Goal: Transaction & Acquisition: Purchase product/service

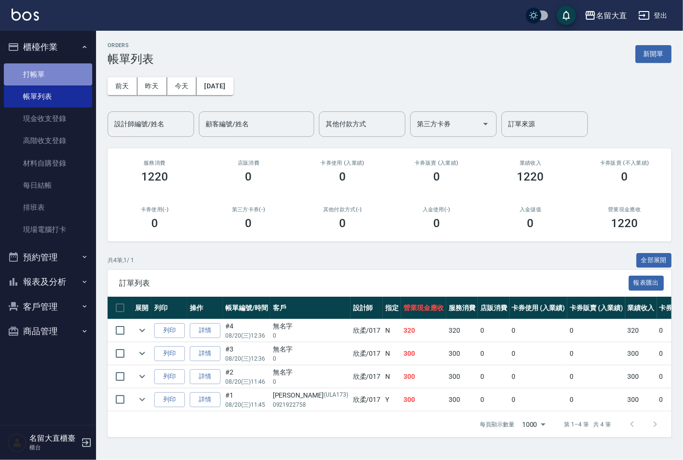
drag, startPoint x: 0, startPoint y: 0, endPoint x: 65, endPoint y: 73, distance: 97.7
click at [65, 73] on link "打帳單" at bounding box center [48, 74] width 88 height 22
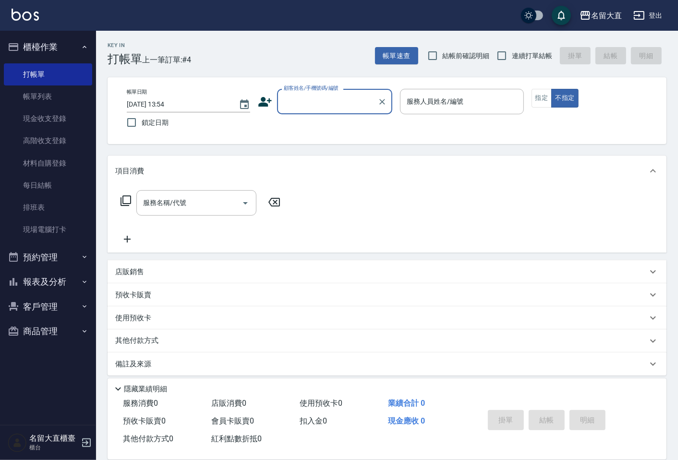
type input "F"
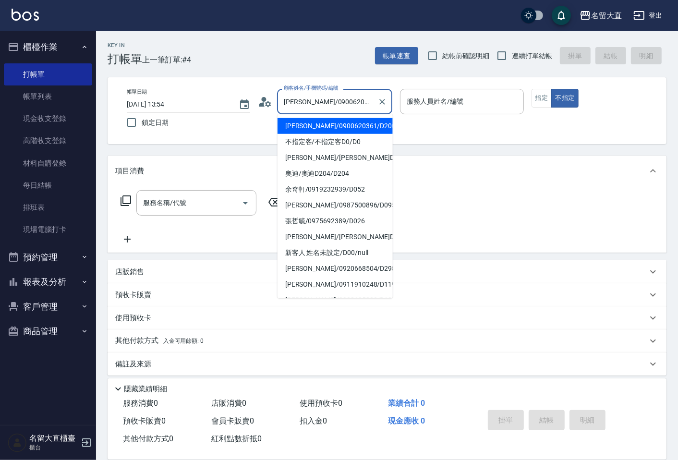
click at [331, 100] on input "[PERSON_NAME]/0900620361/D200" at bounding box center [327, 101] width 92 height 17
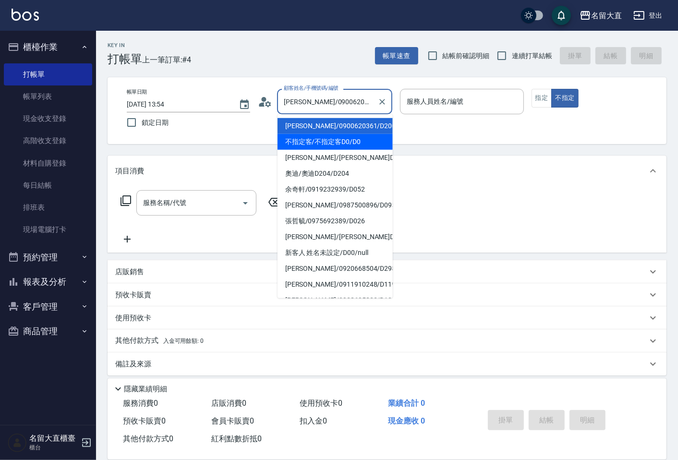
click at [330, 141] on li "不指定客/不指定客D0/D0" at bounding box center [335, 142] width 115 height 16
type input "不指定客/不指定客D0/D0"
type input "[PERSON_NAME]3"
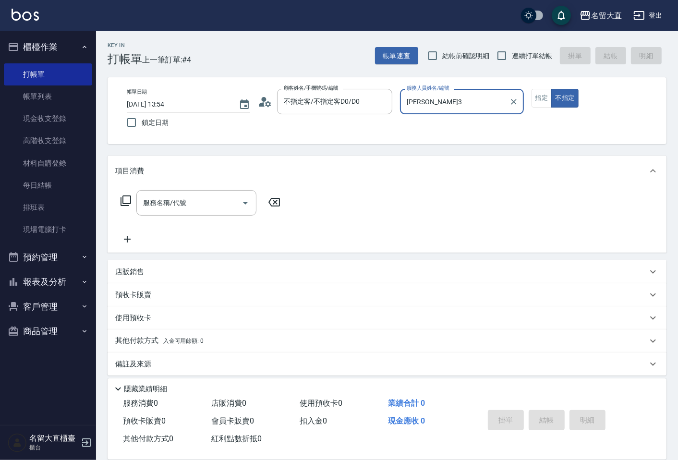
click at [551, 89] on button "不指定" at bounding box center [564, 98] width 27 height 19
type button "false"
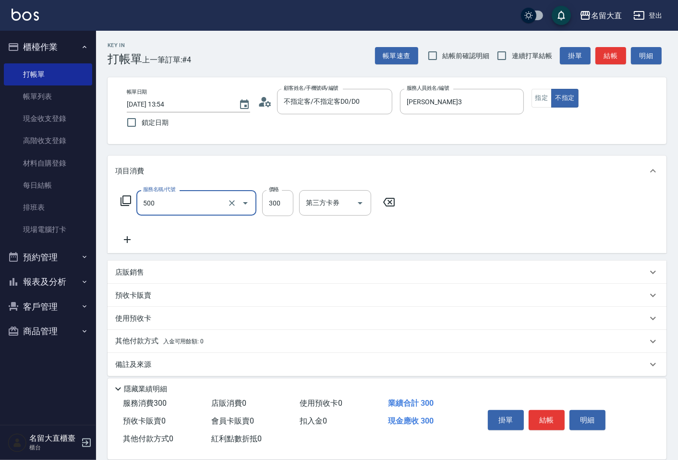
type input "洗髮(500)"
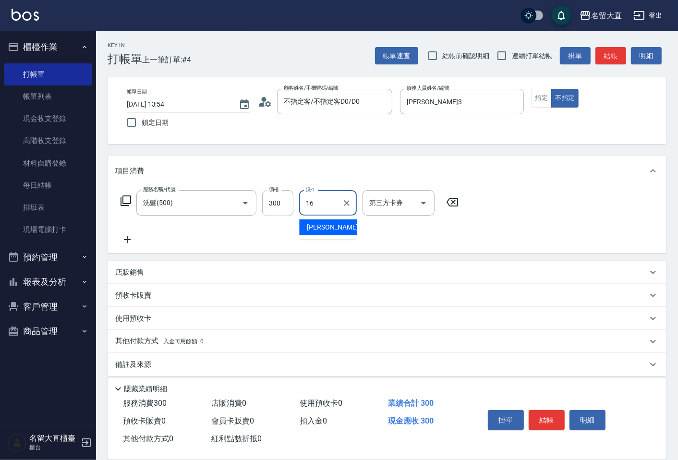
type input "[PERSON_NAME]-16"
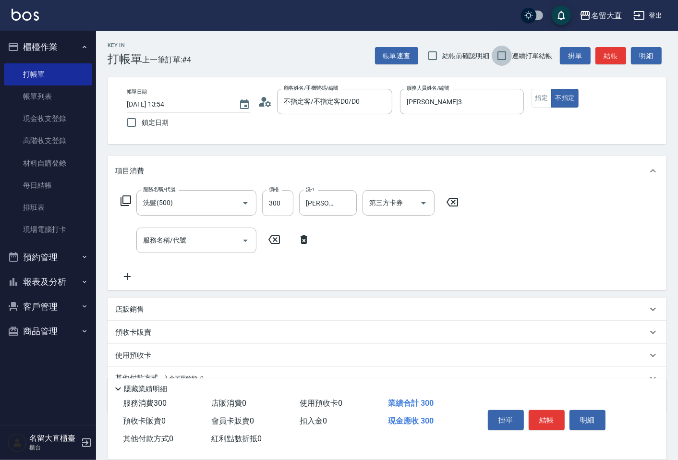
click at [506, 55] on input "連續打單結帳" at bounding box center [502, 56] width 20 height 20
checkbox input "true"
click at [616, 55] on button "結帳" at bounding box center [611, 56] width 31 height 18
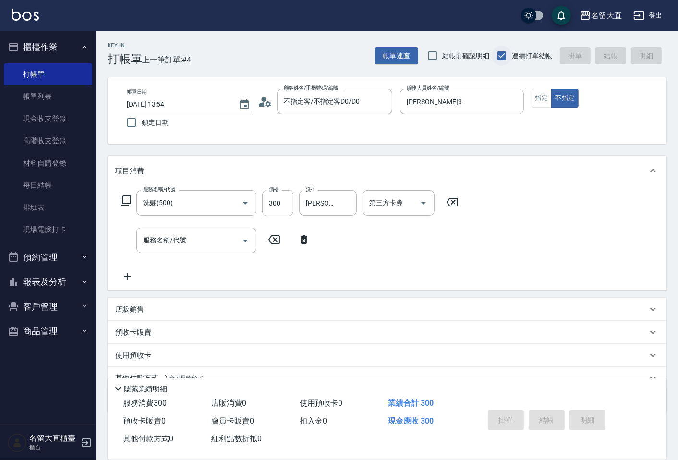
type input "[DATE] 13:55"
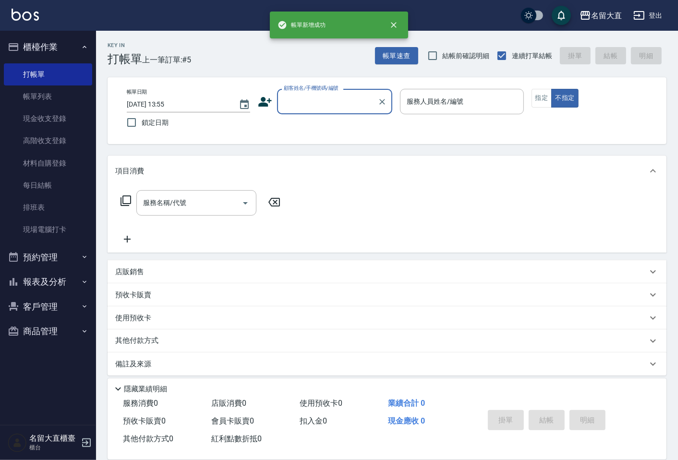
click at [287, 97] on input "顧客姓名/手機號碼/編號" at bounding box center [327, 101] width 92 height 17
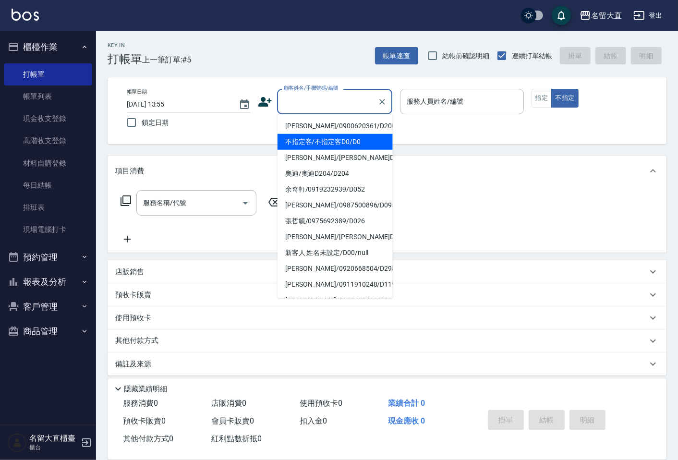
click at [299, 139] on li "不指定客/不指定客D0/D0" at bounding box center [335, 142] width 115 height 16
type input "不指定客/不指定客D0/D0"
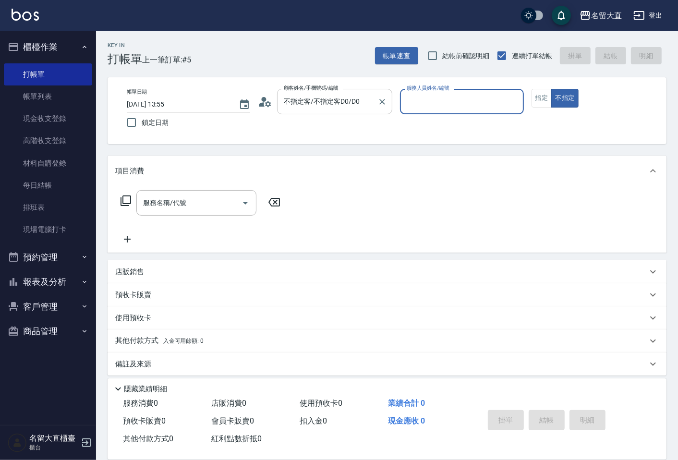
type input "[PERSON_NAME]3"
click at [551, 89] on button "不指定" at bounding box center [564, 98] width 27 height 19
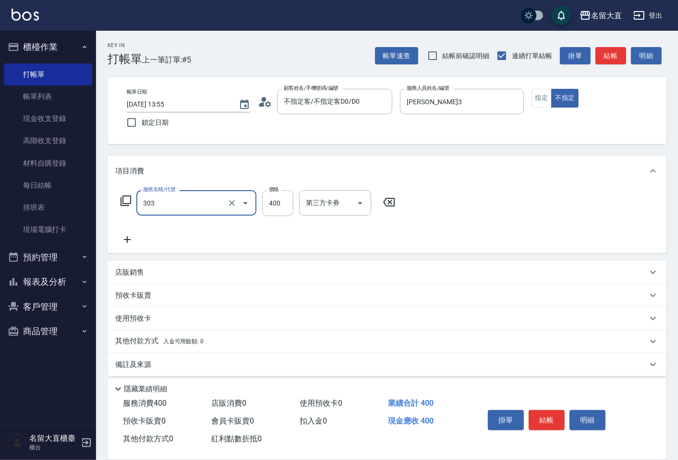
type input "剪髮(C級)(303)"
type input "350"
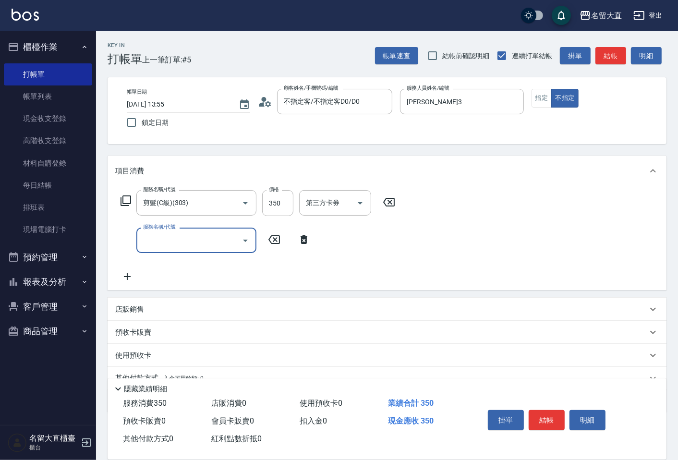
click at [602, 49] on button "結帳" at bounding box center [611, 56] width 31 height 18
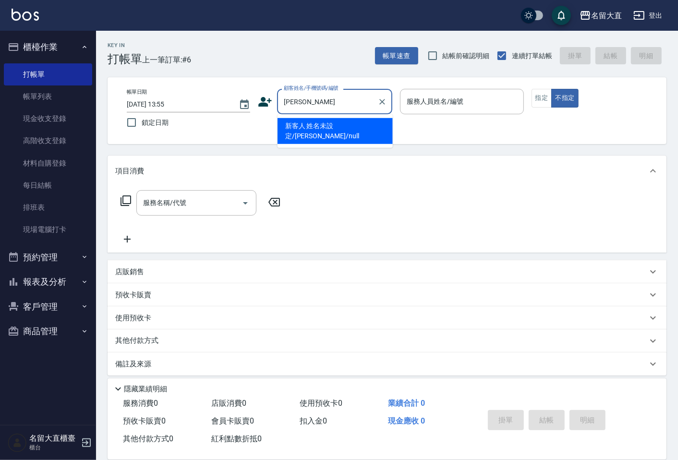
type input "新客人 姓名未設定/[PERSON_NAME]/null"
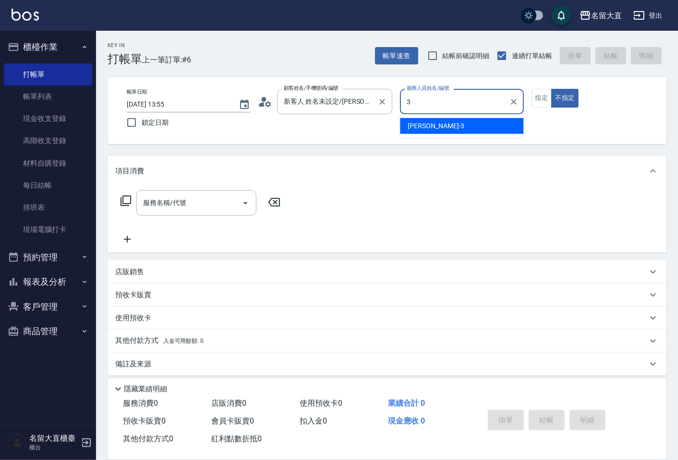
type input "[PERSON_NAME]3"
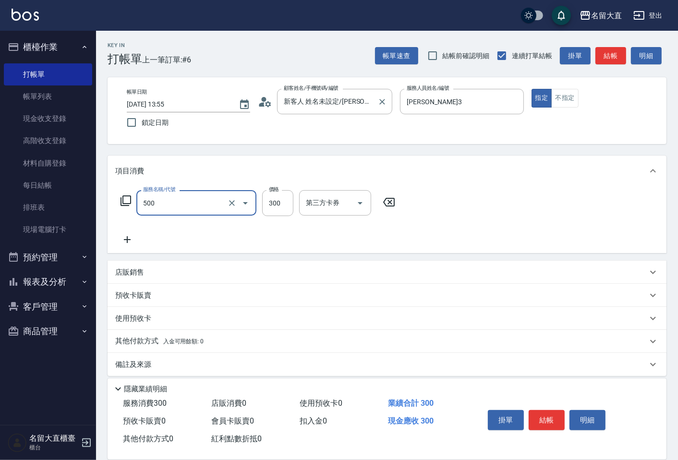
type input "洗髮(500)"
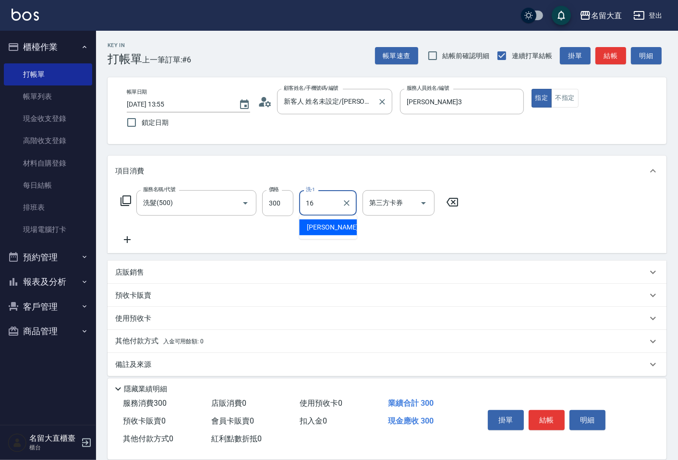
type input "[PERSON_NAME]-16"
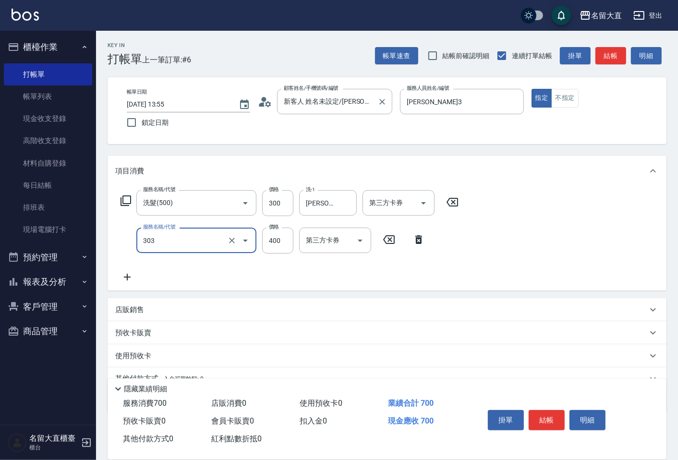
type input "剪髮(C級)(303)"
type input "350"
click at [546, 412] on button "結帳" at bounding box center [547, 420] width 36 height 20
type input "[DATE] 13:56"
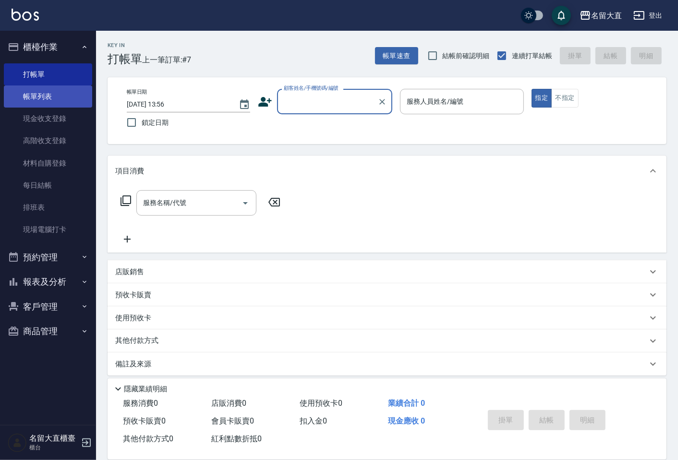
click at [47, 98] on link "帳單列表" at bounding box center [48, 97] width 88 height 22
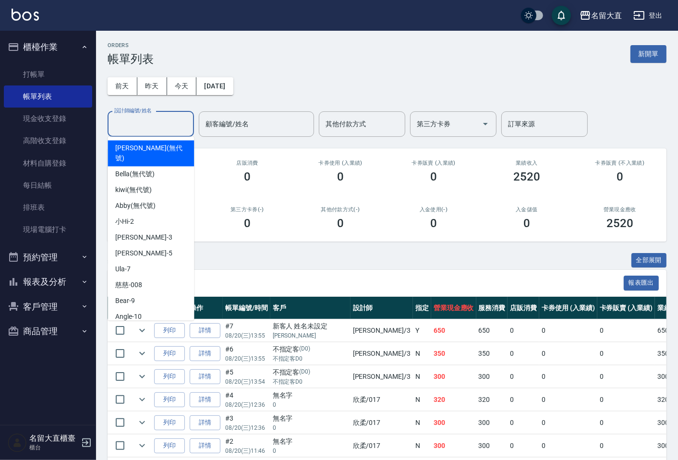
click at [130, 132] on input "設計師編號/姓名" at bounding box center [151, 124] width 78 height 17
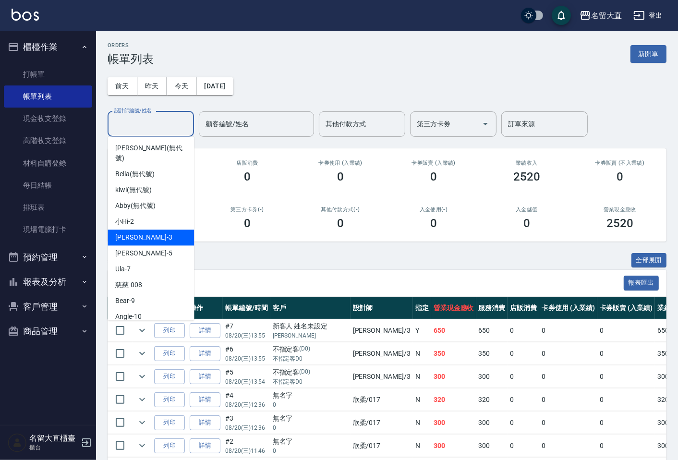
click at [162, 230] on div "[PERSON_NAME]3" at bounding box center [151, 238] width 86 height 16
type input "[PERSON_NAME]3"
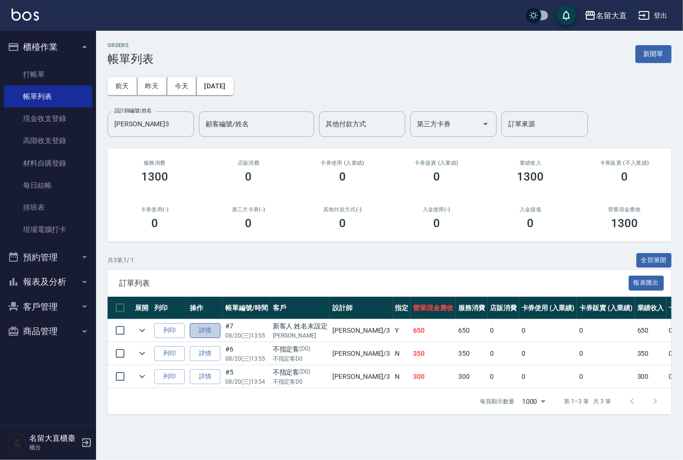
click at [204, 334] on link "詳情" at bounding box center [205, 330] width 31 height 15
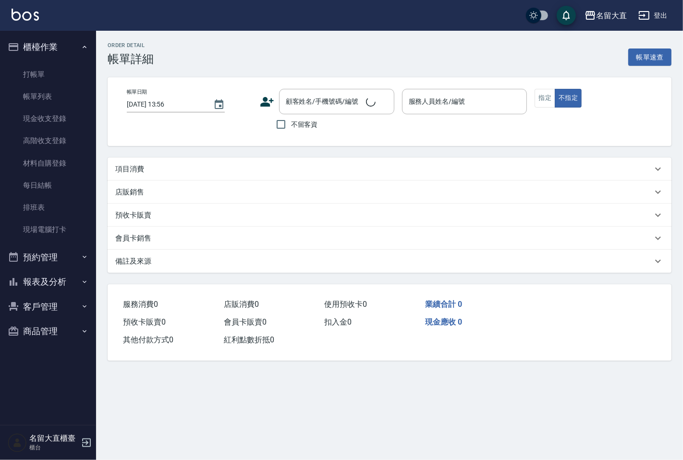
type input "[DATE] 13:55"
type input "[PERSON_NAME]3"
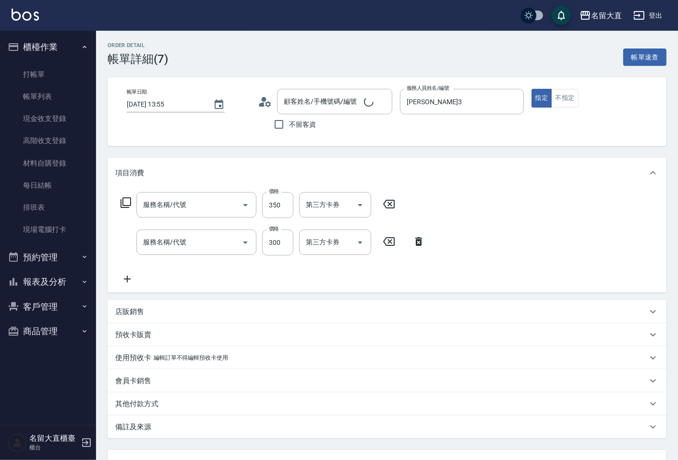
type input "剪髮(C級)(303)"
type input "洗髮(500)"
type input "新客人 姓名未設定/[PERSON_NAME]/null"
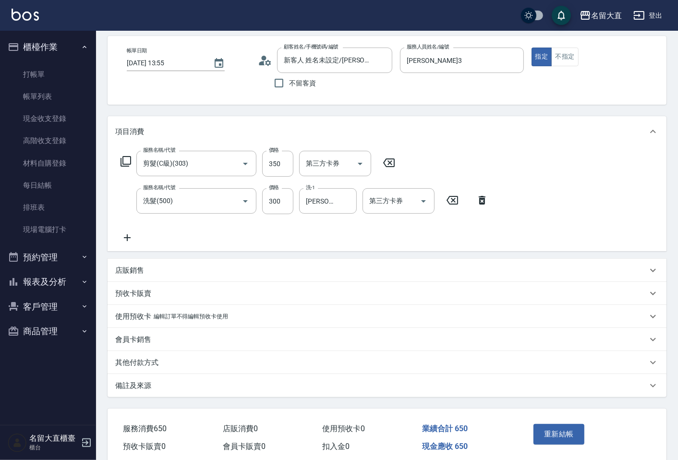
scroll to position [80, 0]
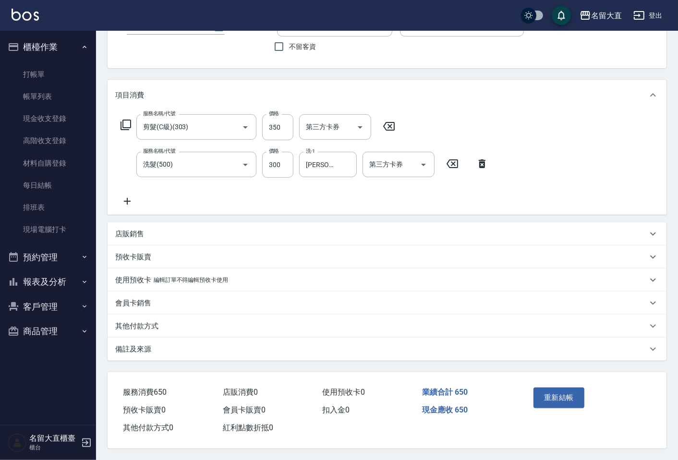
click at [146, 229] on div "店販銷售" at bounding box center [381, 234] width 532 height 10
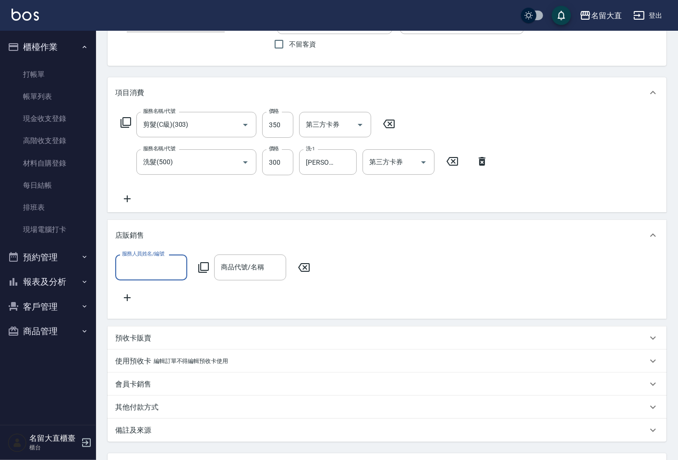
scroll to position [0, 0]
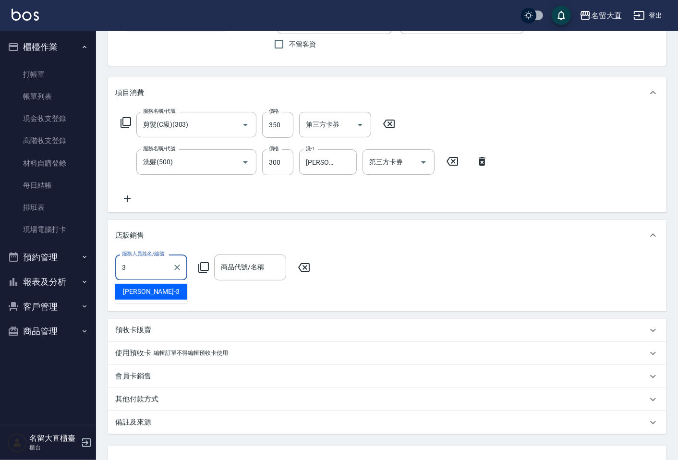
type input "[PERSON_NAME]3"
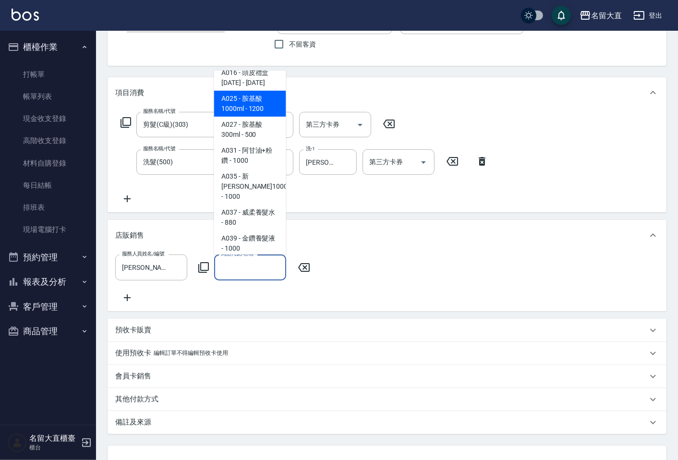
scroll to position [221, 0]
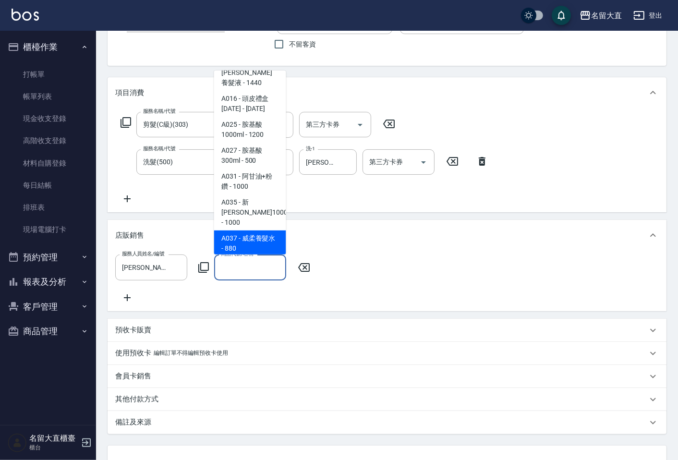
type input "威柔養髮水"
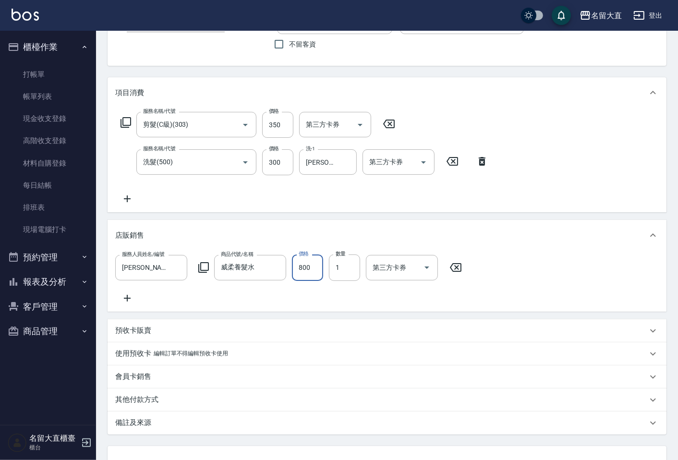
type input "800"
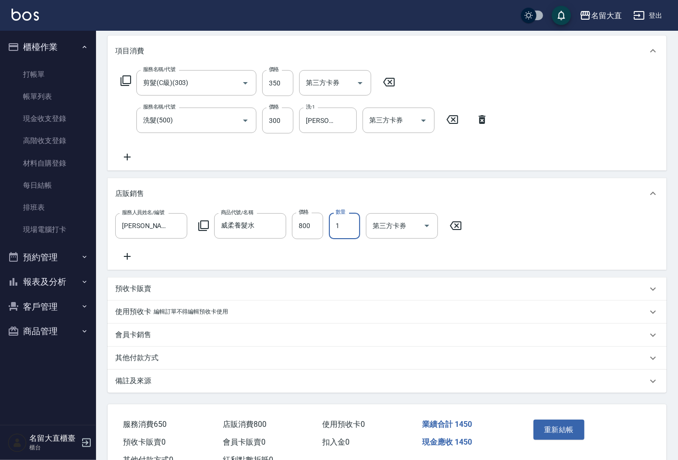
scroll to position [165, 0]
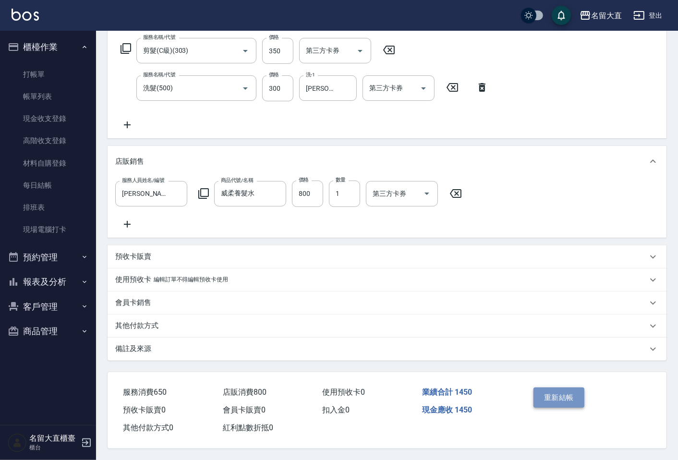
click at [561, 396] on button "重新結帳" at bounding box center [559, 398] width 51 height 20
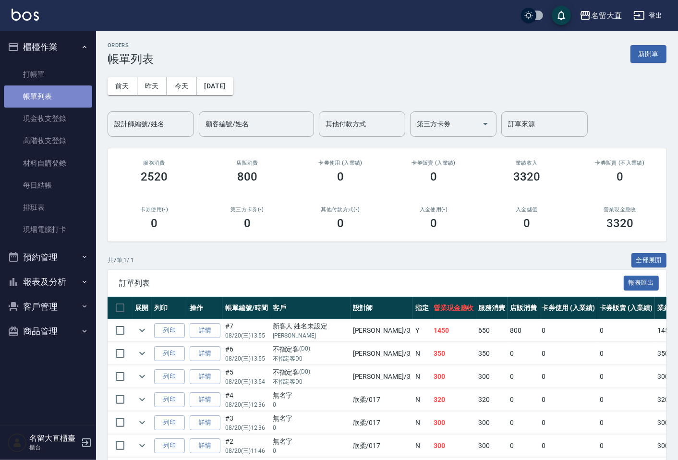
click at [29, 87] on link "帳單列表" at bounding box center [48, 97] width 88 height 22
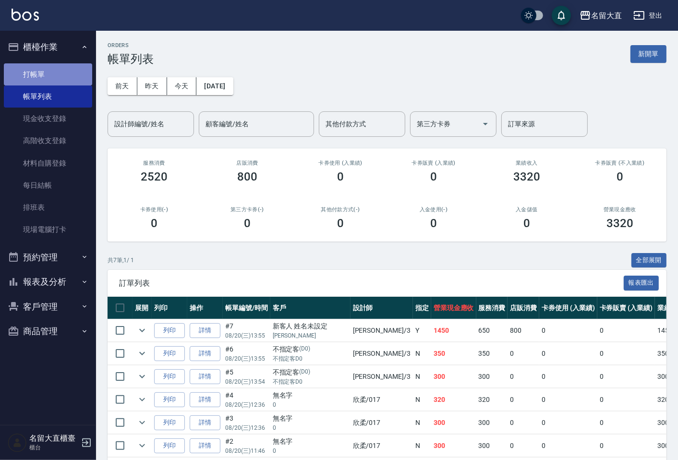
click at [37, 66] on link "打帳單" at bounding box center [48, 74] width 88 height 22
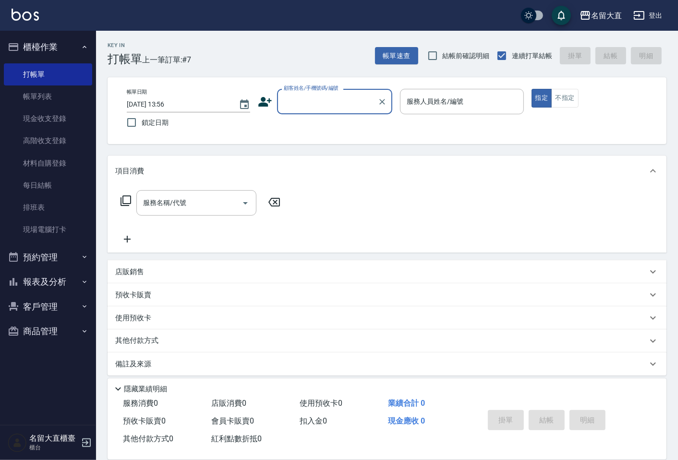
click at [339, 97] on input "顧客姓名/手機號碼/編號" at bounding box center [327, 101] width 92 height 17
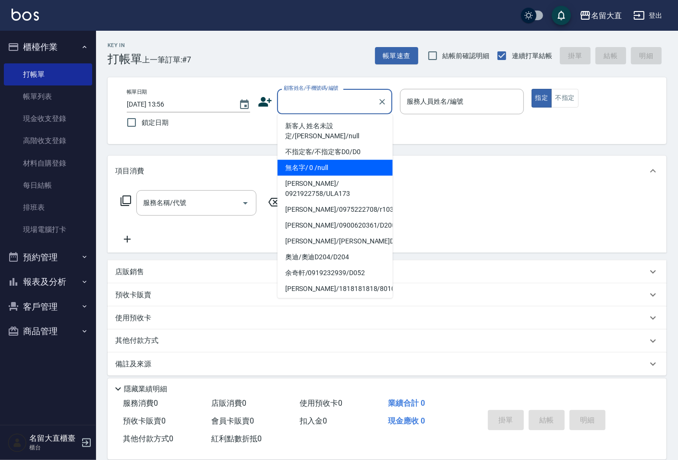
click at [327, 160] on li "無名字/ 0 /null" at bounding box center [335, 168] width 115 height 16
type input "無名字/ 0 /null"
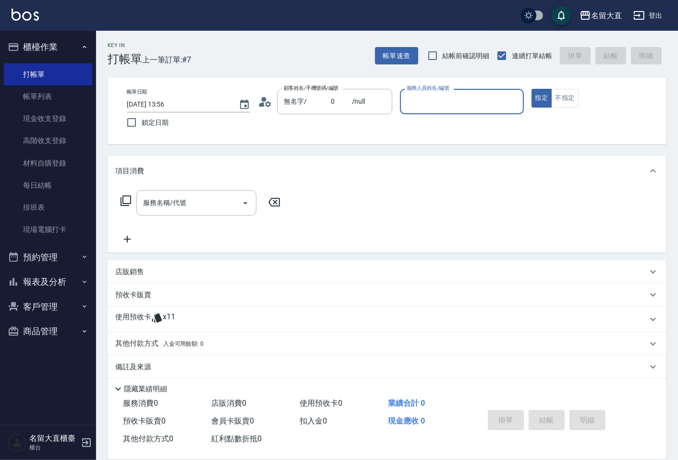
click at [417, 109] on input "服務人員姓名/編號" at bounding box center [461, 101] width 115 height 17
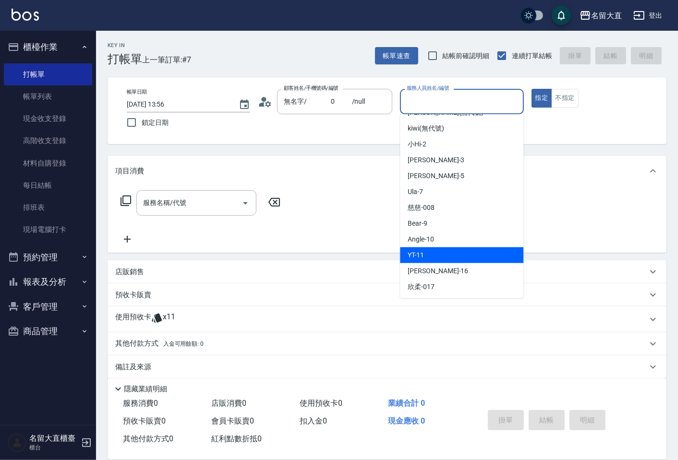
scroll to position [107, 0]
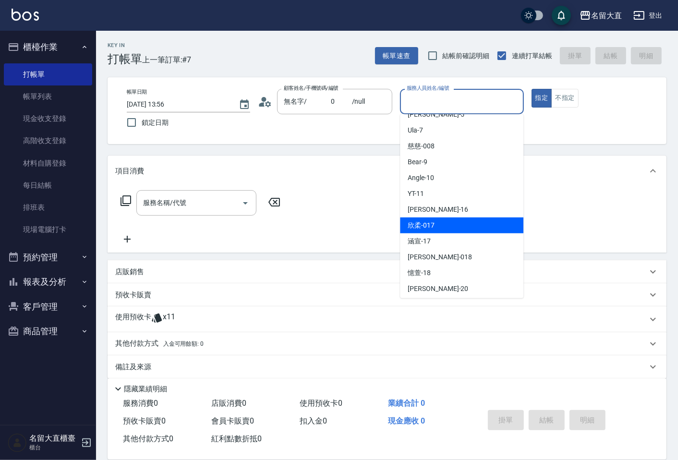
click at [424, 226] on span "欣柔 -017" at bounding box center [421, 225] width 27 height 10
type input "欣柔-017"
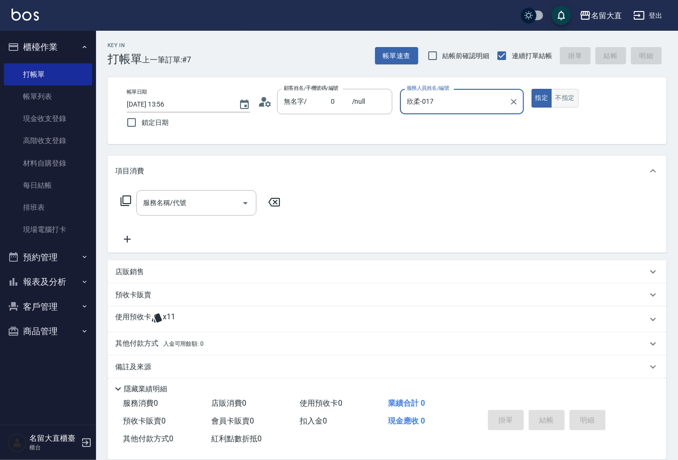
click at [555, 98] on button "不指定" at bounding box center [564, 98] width 27 height 19
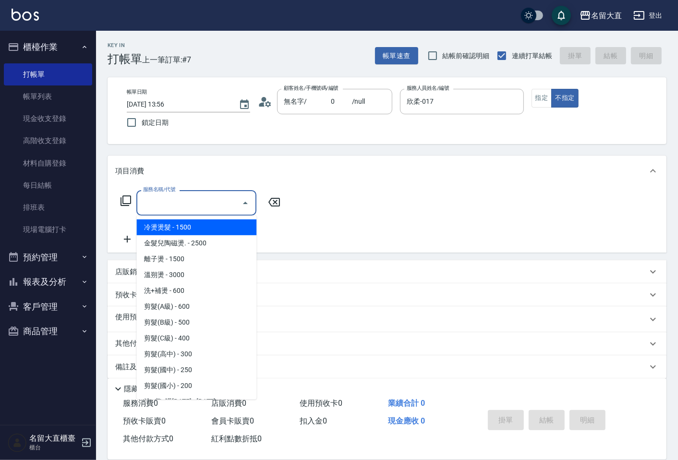
click at [183, 204] on input "服務名稱/代號" at bounding box center [189, 203] width 97 height 17
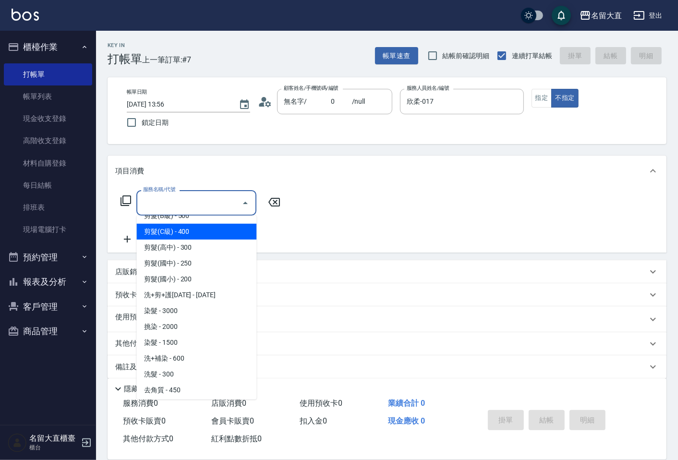
click at [187, 231] on span "剪髮(C級) - 400" at bounding box center [196, 232] width 120 height 16
type input "剪髮(C級)(303)"
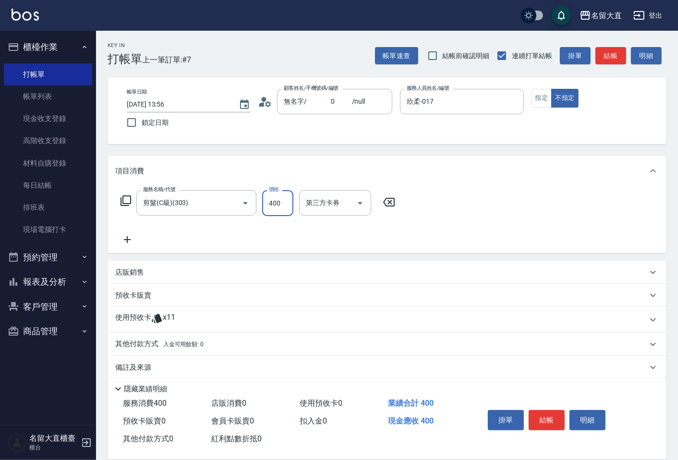
click at [277, 208] on input "400" at bounding box center [277, 203] width 31 height 26
type input "150"
click at [132, 234] on icon at bounding box center [127, 240] width 24 height 12
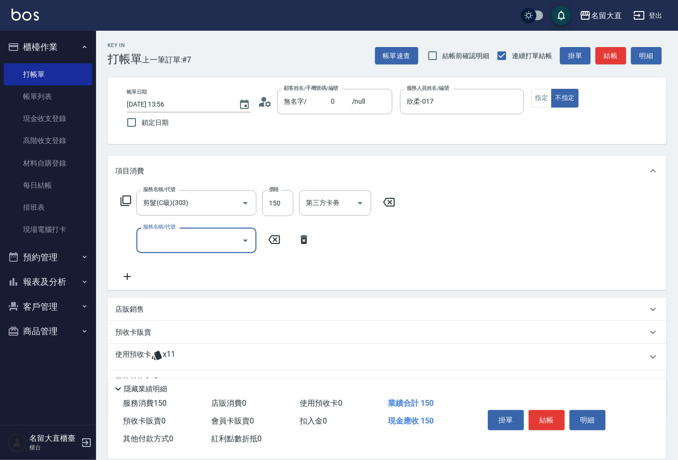
click at [152, 238] on input "服務名稱/代號" at bounding box center [189, 240] width 97 height 17
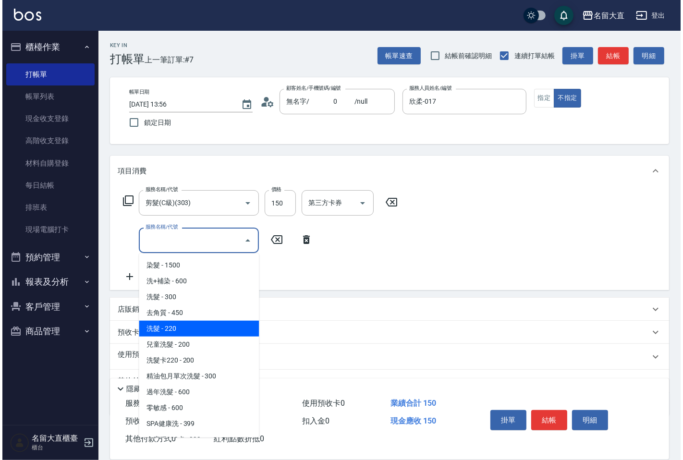
scroll to position [160, 0]
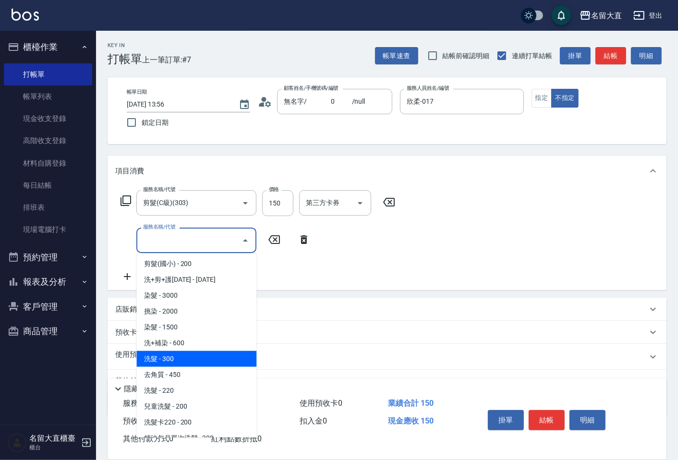
click at [184, 355] on span "洗髮 - 300" at bounding box center [196, 359] width 120 height 16
type input "洗髮(500)"
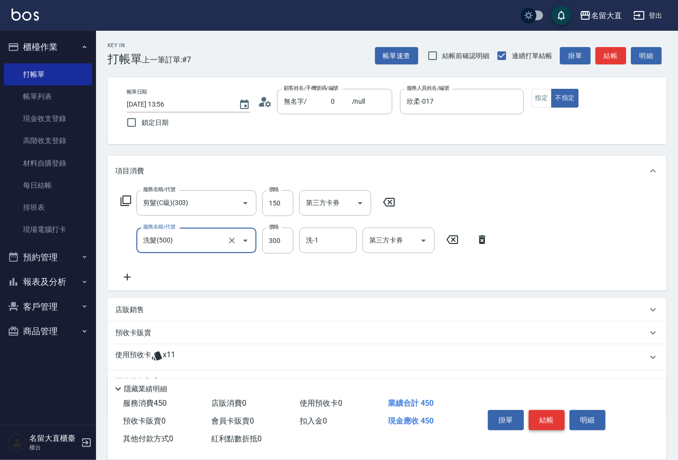
click at [543, 416] on button "結帳" at bounding box center [547, 420] width 36 height 20
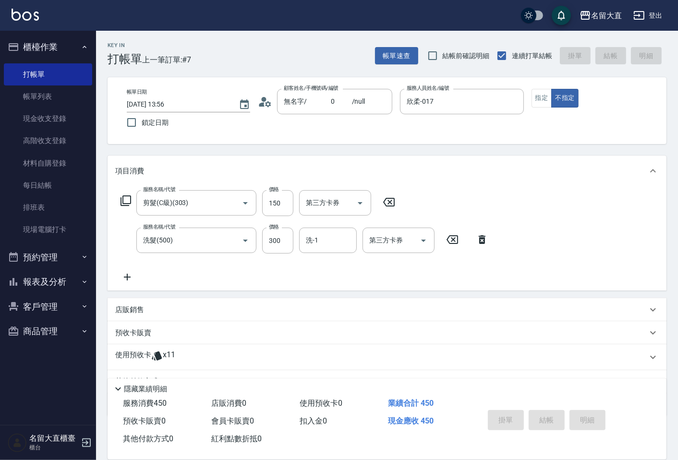
type input "[DATE] 13:57"
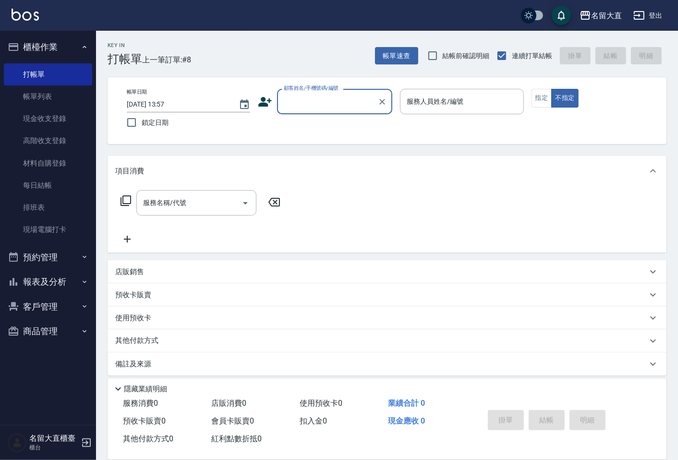
click at [24, 257] on button "預約管理" at bounding box center [48, 257] width 88 height 25
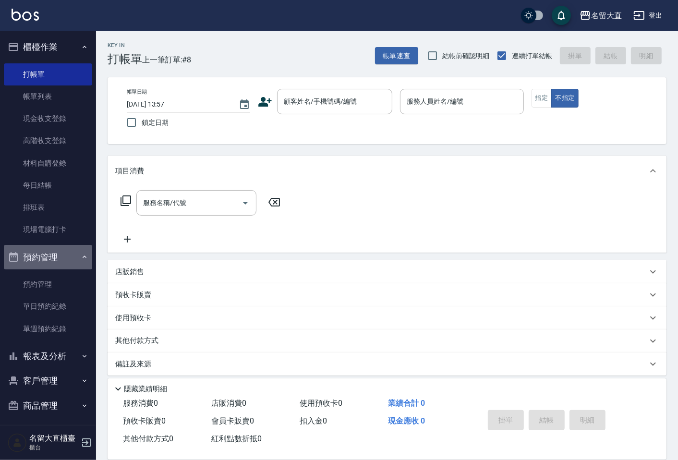
drag, startPoint x: 51, startPoint y: 251, endPoint x: 51, endPoint y: 257, distance: 6.7
click at [51, 251] on button "預約管理" at bounding box center [48, 257] width 88 height 25
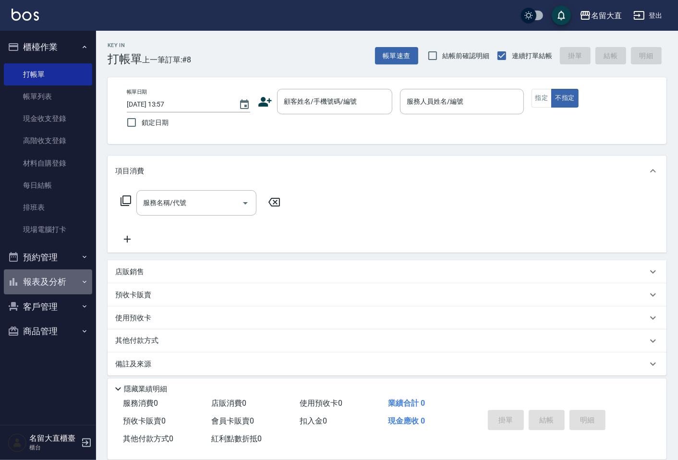
click at [61, 269] on button "報表及分析" at bounding box center [48, 281] width 88 height 25
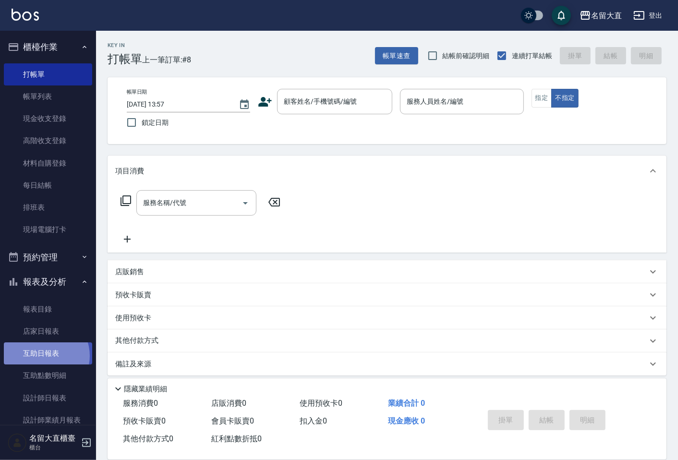
click at [43, 356] on link "互助日報表" at bounding box center [48, 353] width 88 height 22
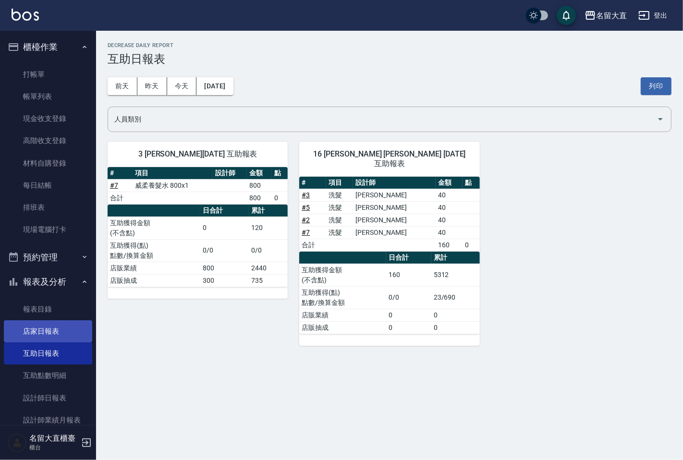
click at [41, 329] on link "店家日報表" at bounding box center [48, 331] width 88 height 22
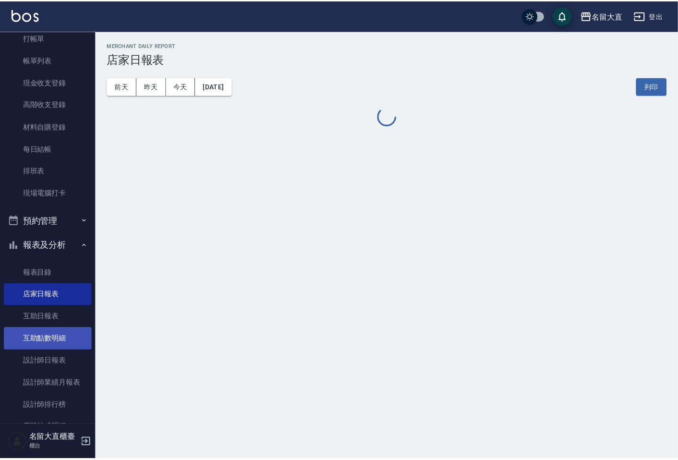
scroll to position [53, 0]
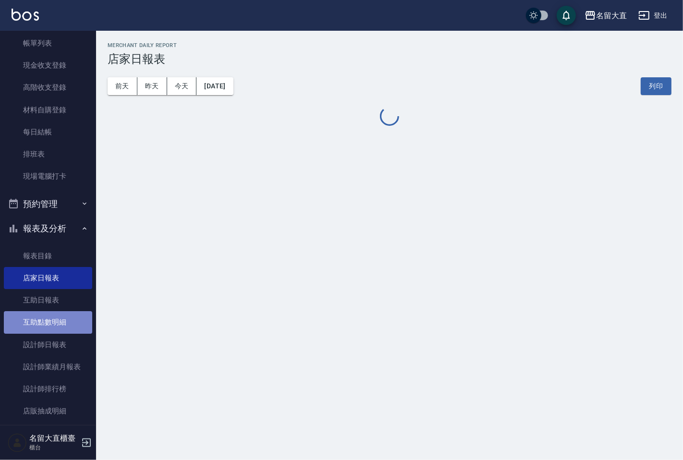
click at [50, 322] on link "互助點數明細" at bounding box center [48, 322] width 88 height 22
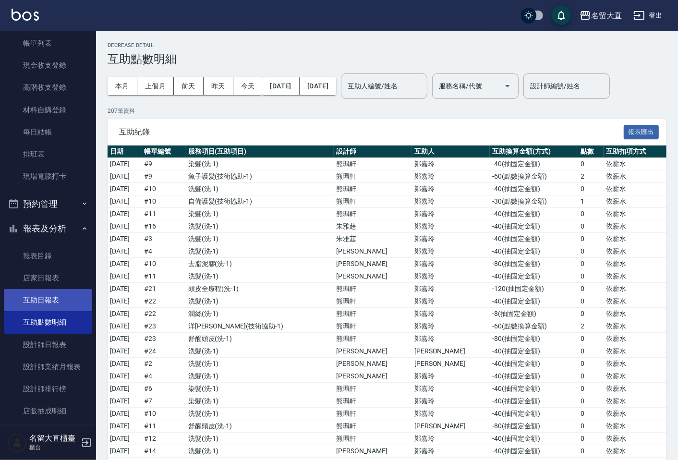
click at [28, 292] on link "互助日報表" at bounding box center [48, 300] width 88 height 22
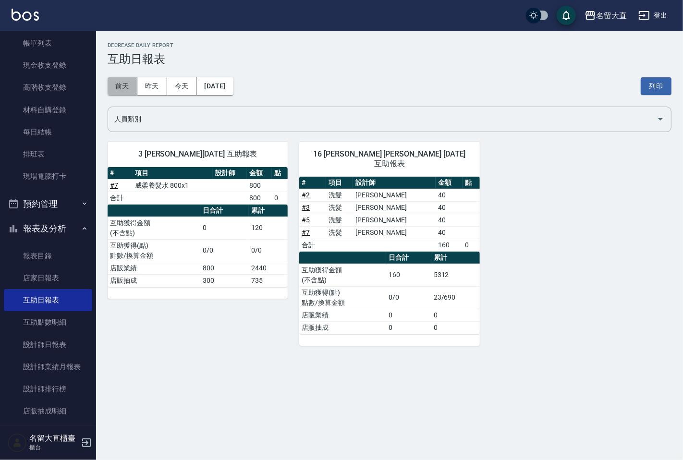
click at [121, 93] on button "前天" at bounding box center [123, 86] width 30 height 18
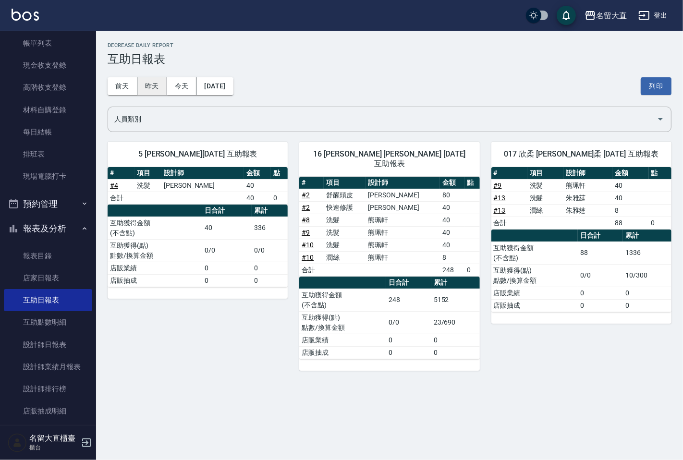
click at [155, 77] on button "昨天" at bounding box center [152, 86] width 30 height 18
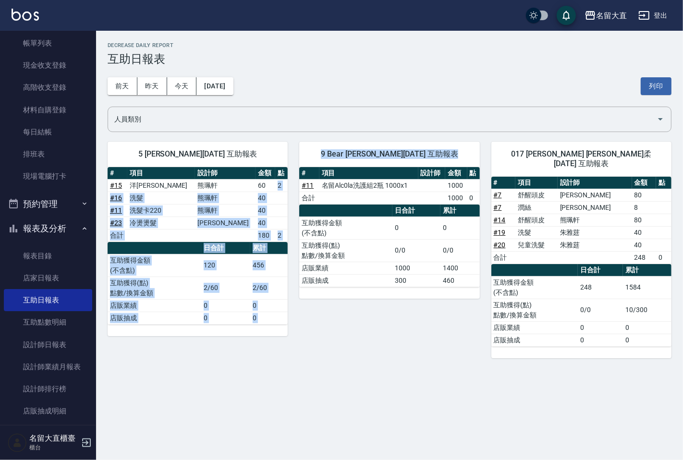
drag, startPoint x: 270, startPoint y: 183, endPoint x: 290, endPoint y: 186, distance: 19.9
click at [290, 186] on div "5 [PERSON_NAME][DATE] 互助報表 # 項目 設計師 金額 點 # 15 洋甘橘 [PERSON_NAME] 60 2 # 16 洗髮 [P…" at bounding box center [383, 244] width 575 height 228
click at [280, 184] on td "2" at bounding box center [281, 185] width 12 height 12
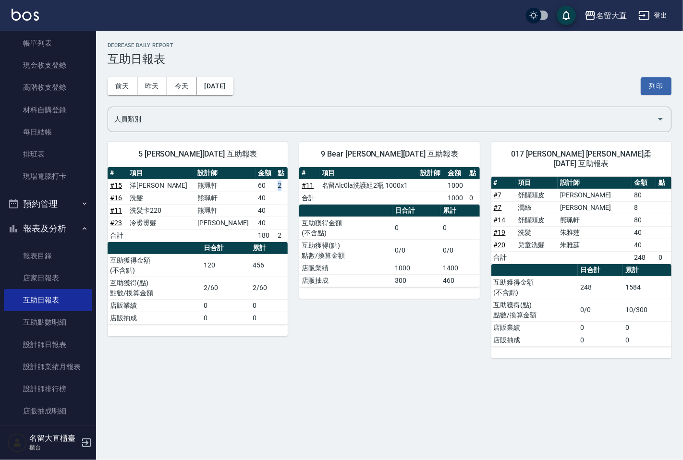
drag, startPoint x: 275, startPoint y: 182, endPoint x: 266, endPoint y: 189, distance: 11.6
click at [266, 189] on tr "# 15 洋甘[PERSON_NAME] 60 2" at bounding box center [198, 185] width 180 height 12
click at [395, 416] on div "名留大直 [DATE] 互助日報表 列印時間： [DATE][PHONE_NUMBER]:39 Decrease Daily Report 互助日報表 [DA…" at bounding box center [341, 230] width 683 height 460
click at [12, 296] on link "互助日報表" at bounding box center [48, 300] width 88 height 22
click at [32, 123] on link "每日結帳" at bounding box center [48, 132] width 88 height 22
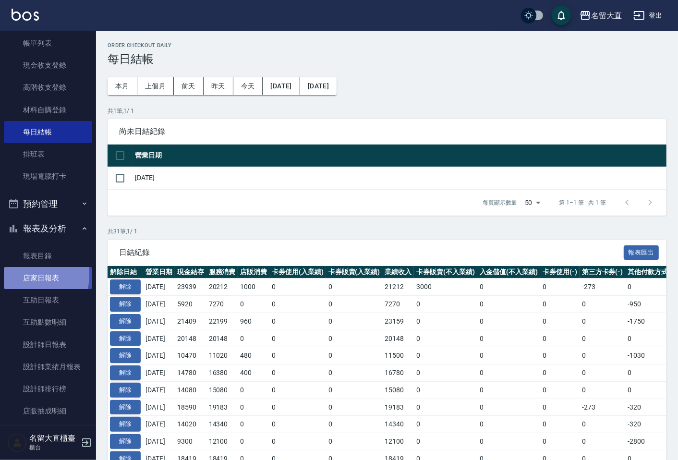
click at [15, 275] on link "店家日報表" at bounding box center [48, 278] width 88 height 22
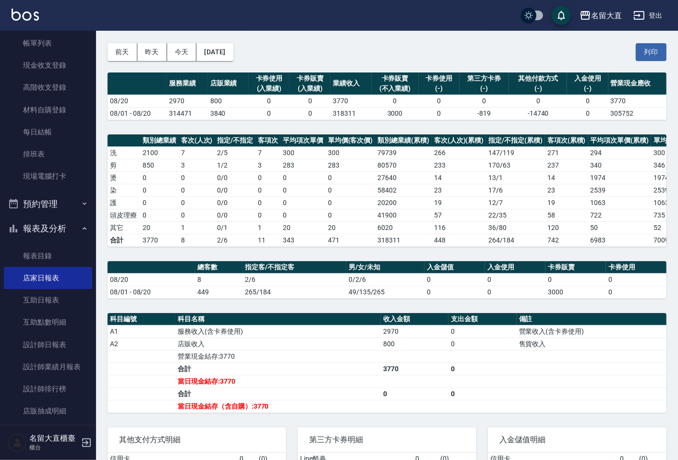
scroll to position [53, 0]
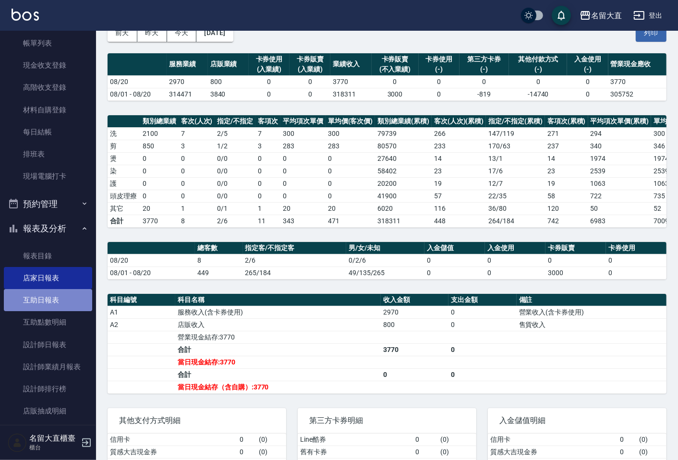
click at [52, 295] on link "互助日報表" at bounding box center [48, 300] width 88 height 22
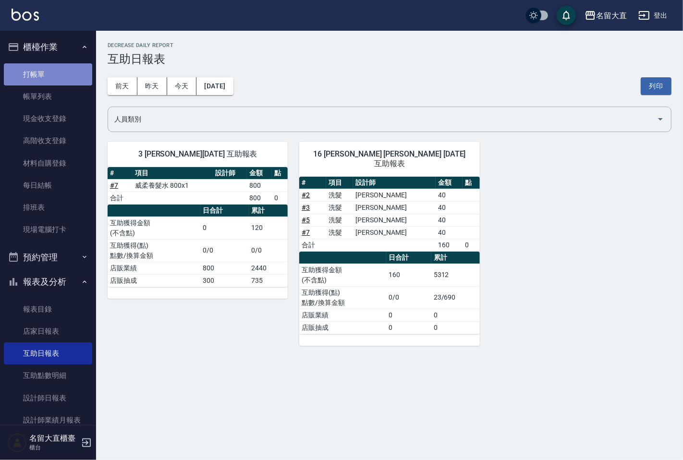
click at [66, 81] on link "打帳單" at bounding box center [48, 74] width 88 height 22
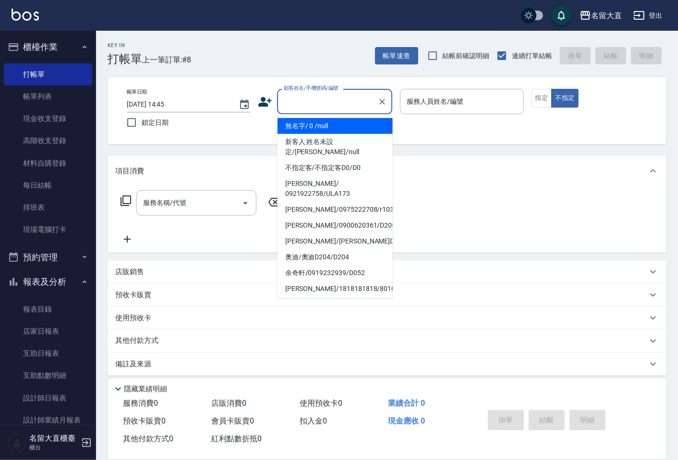
click at [295, 99] on input "顧客姓名/手機號碼/編號" at bounding box center [327, 101] width 92 height 17
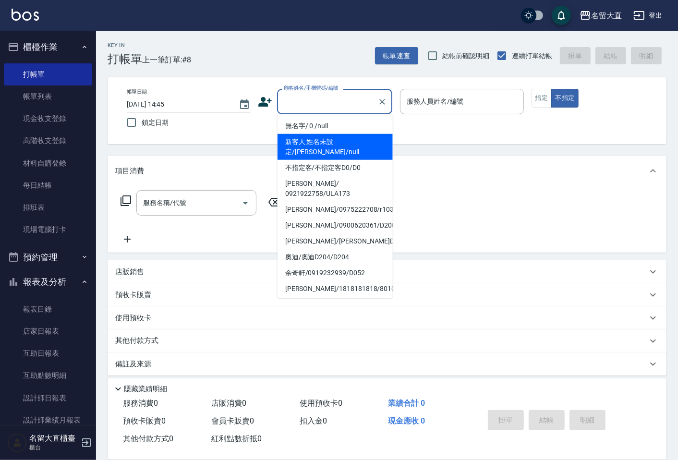
click at [311, 134] on li "新客人 姓名未設定/[PERSON_NAME]/null" at bounding box center [335, 147] width 115 height 26
click at [324, 107] on input "新客人 姓名未設定/[PERSON_NAME]/null" at bounding box center [327, 101] width 92 height 17
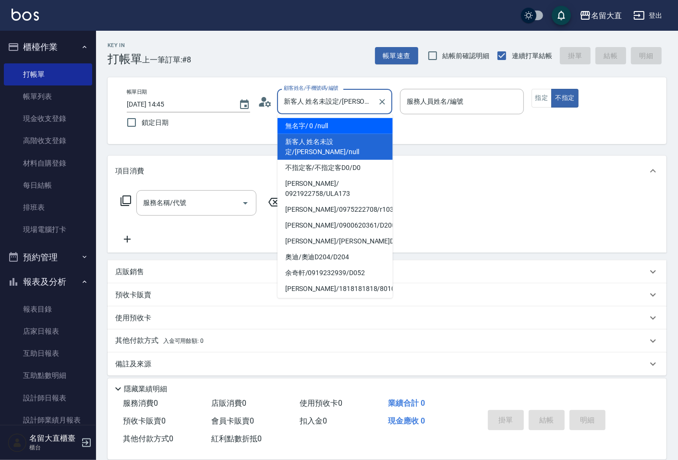
click at [329, 119] on li "無名字/ 0 /null" at bounding box center [335, 126] width 115 height 16
type input "無名字/ 0 /null"
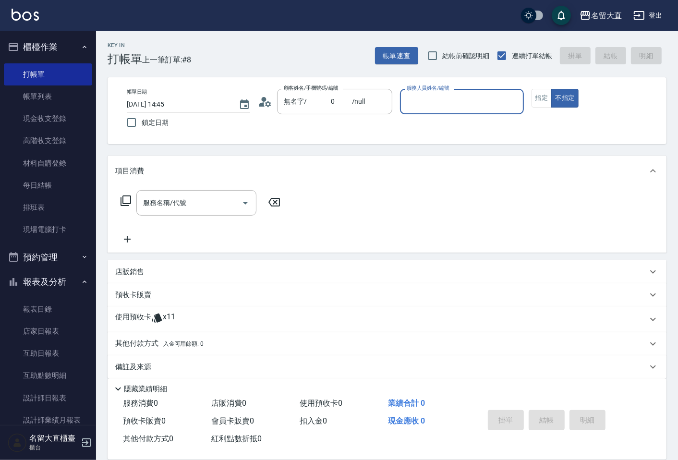
drag, startPoint x: 456, startPoint y: 100, endPoint x: 458, endPoint y: 113, distance: 13.5
click at [456, 103] on input "服務人員姓名/編號" at bounding box center [461, 101] width 115 height 17
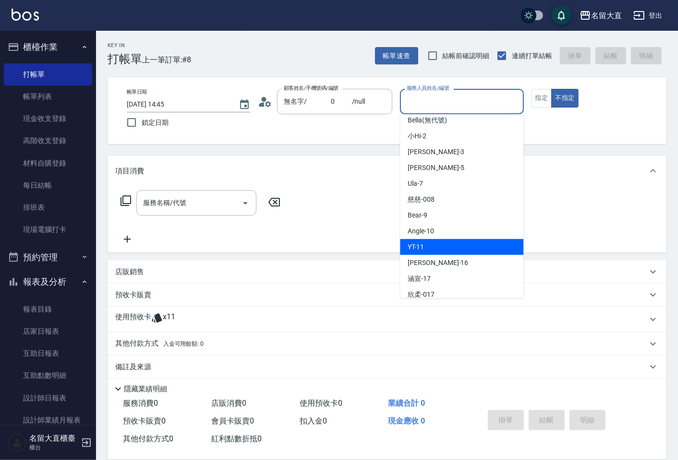
scroll to position [107, 0]
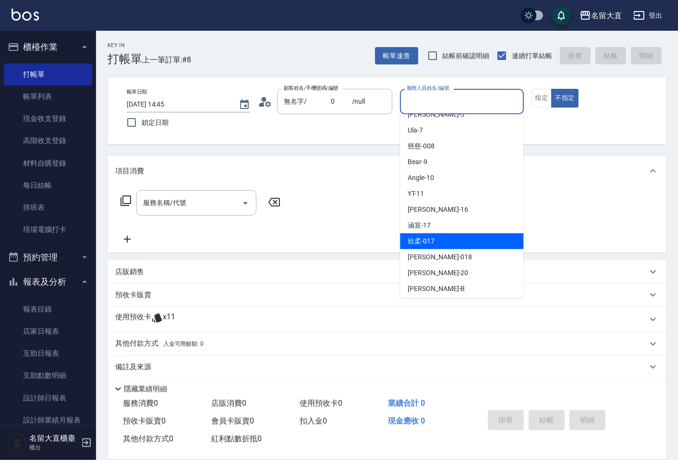
click at [456, 244] on div "欣柔 -017" at bounding box center [461, 241] width 123 height 16
type input "欣柔-017"
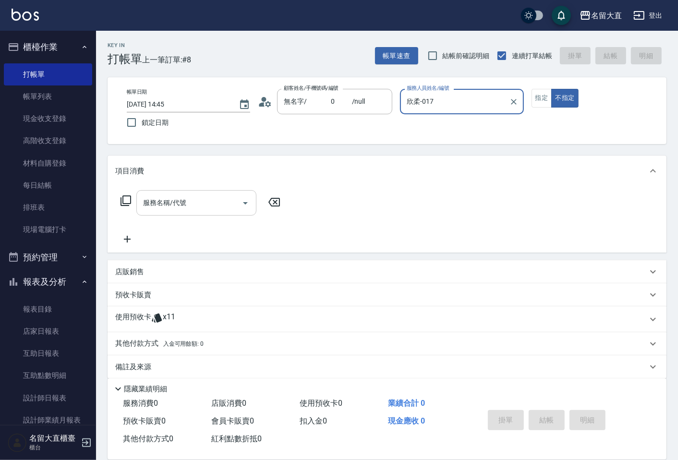
click at [205, 204] on input "服務名稱/代號" at bounding box center [189, 203] width 97 height 17
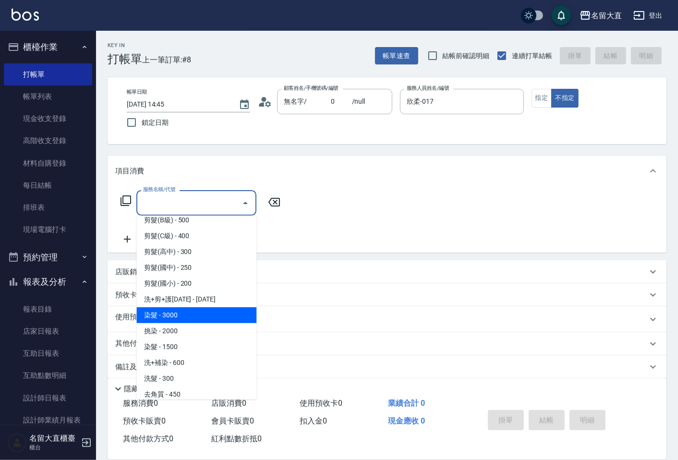
scroll to position [160, 0]
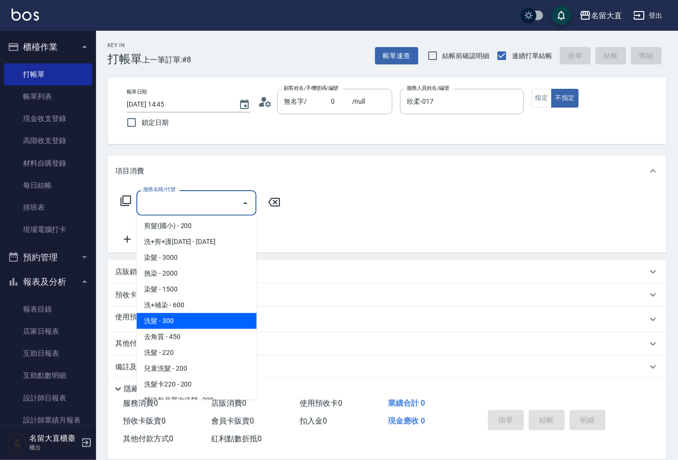
click at [193, 320] on span "洗髮 - 300" at bounding box center [196, 321] width 120 height 16
type input "洗髮(500)"
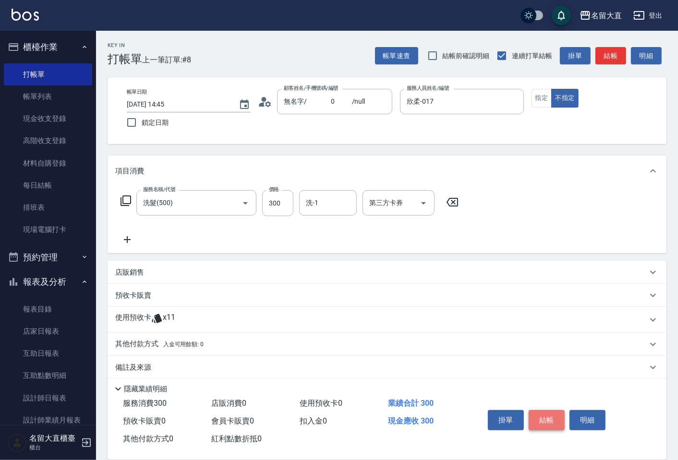
click at [537, 418] on button "結帳" at bounding box center [547, 420] width 36 height 20
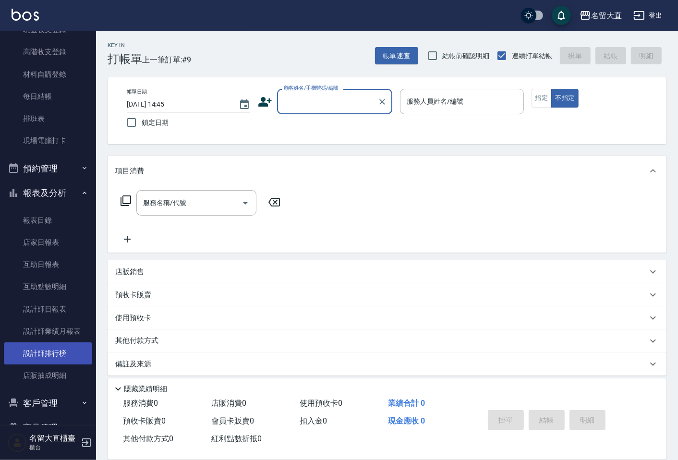
scroll to position [107, 0]
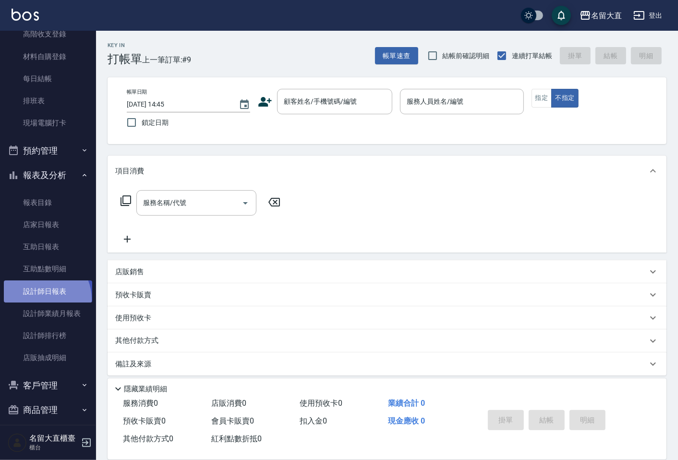
click at [41, 299] on link "設計師日報表" at bounding box center [48, 292] width 88 height 22
